Goal: Understand process/instructions: Learn about a topic

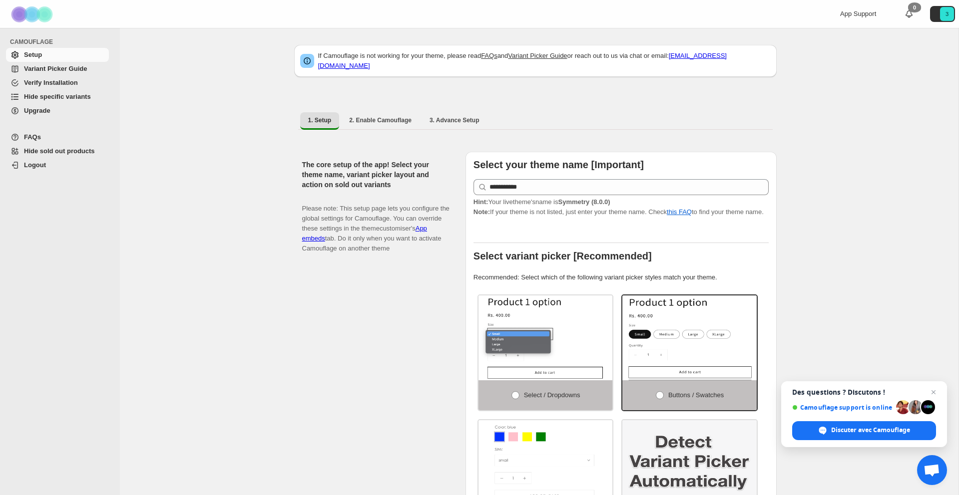
click at [78, 65] on span "Variant Picker Guide" at bounding box center [55, 68] width 63 height 7
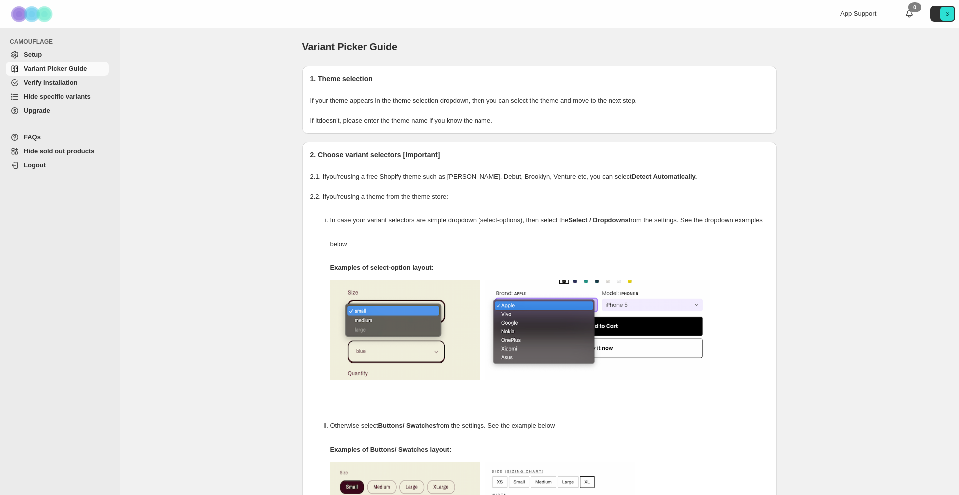
click at [72, 102] on link "Hide specific variants" at bounding box center [57, 97] width 103 height 14
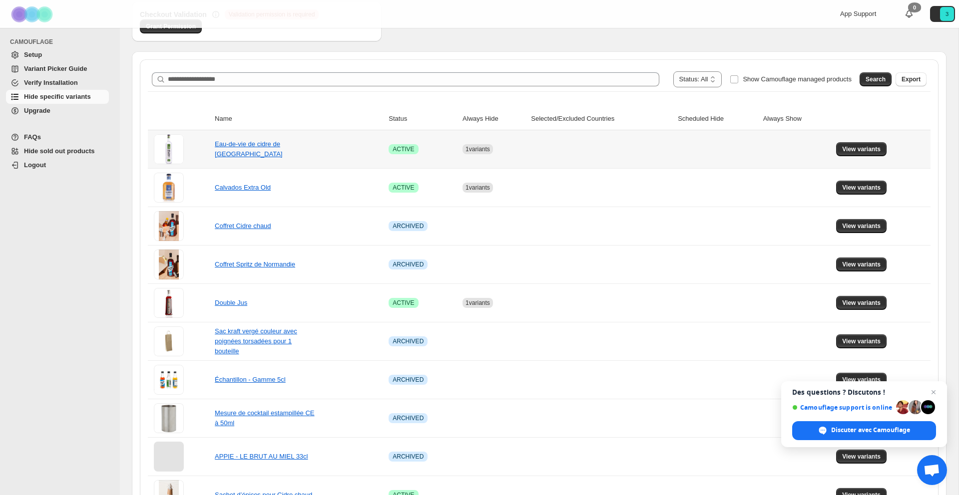
scroll to position [131, 0]
click at [871, 304] on span "View variants" at bounding box center [861, 303] width 38 height 8
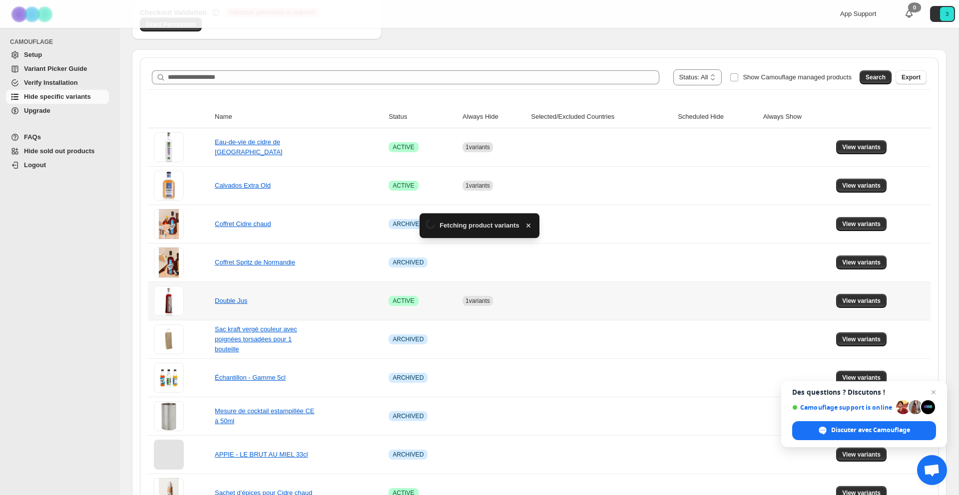
scroll to position [0, 0]
